Goal: Find specific page/section: Find specific page/section

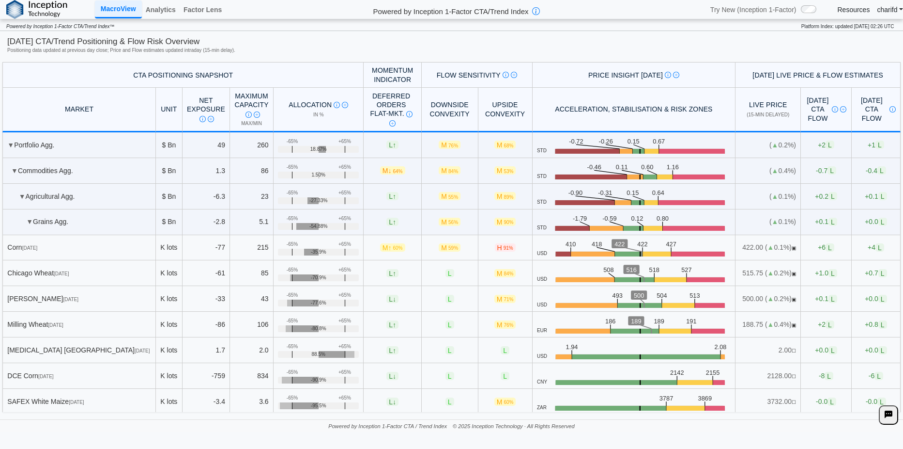
click at [855, 12] on link "Resources" at bounding box center [854, 9] width 32 height 9
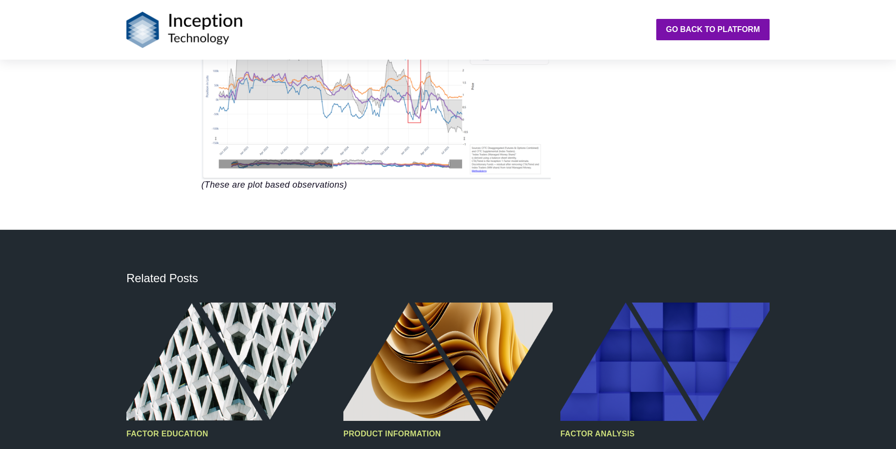
scroll to position [2519, 0]
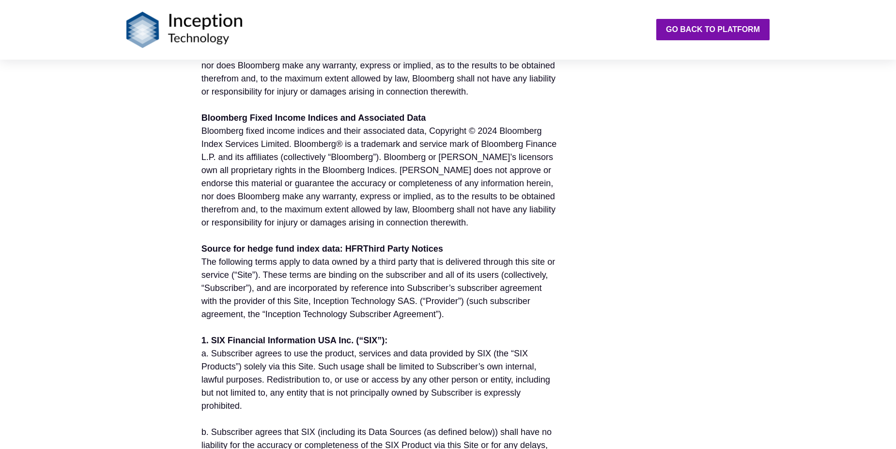
scroll to position [484, 0]
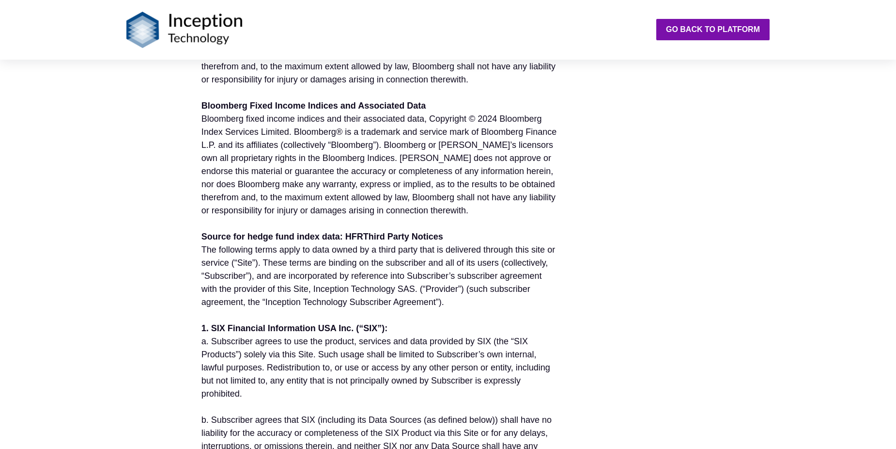
click at [363, 237] on strong "Third Party Notices" at bounding box center [403, 237] width 80 height 10
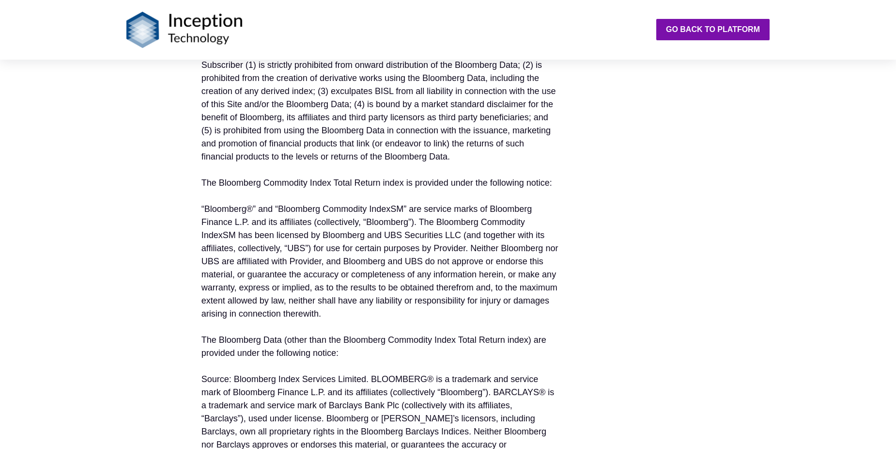
scroll to position [1211, 0]
